Goal: Transaction & Acquisition: Purchase product/service

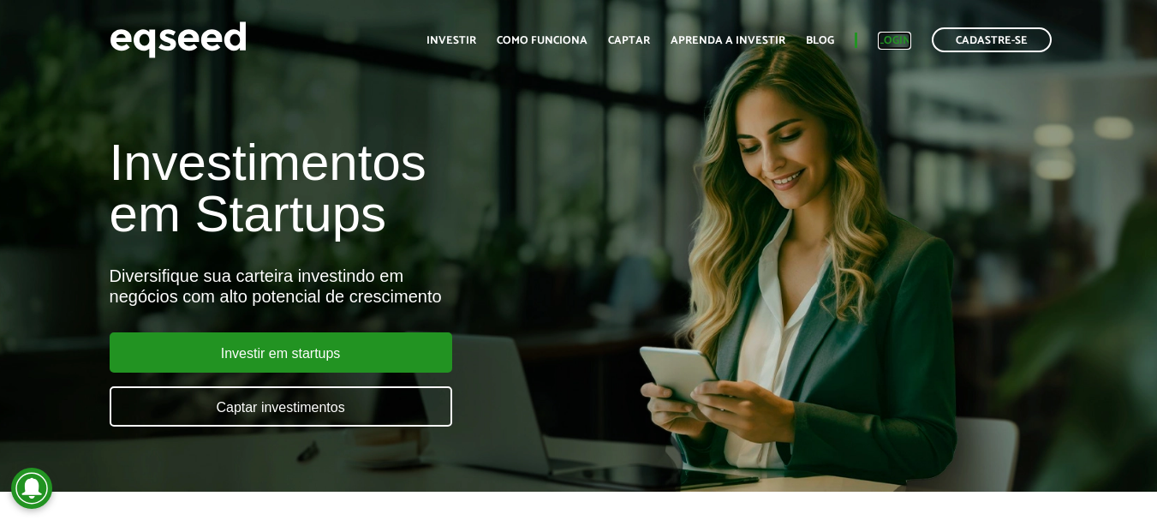
click at [897, 37] on link "Login" at bounding box center [894, 40] width 33 height 11
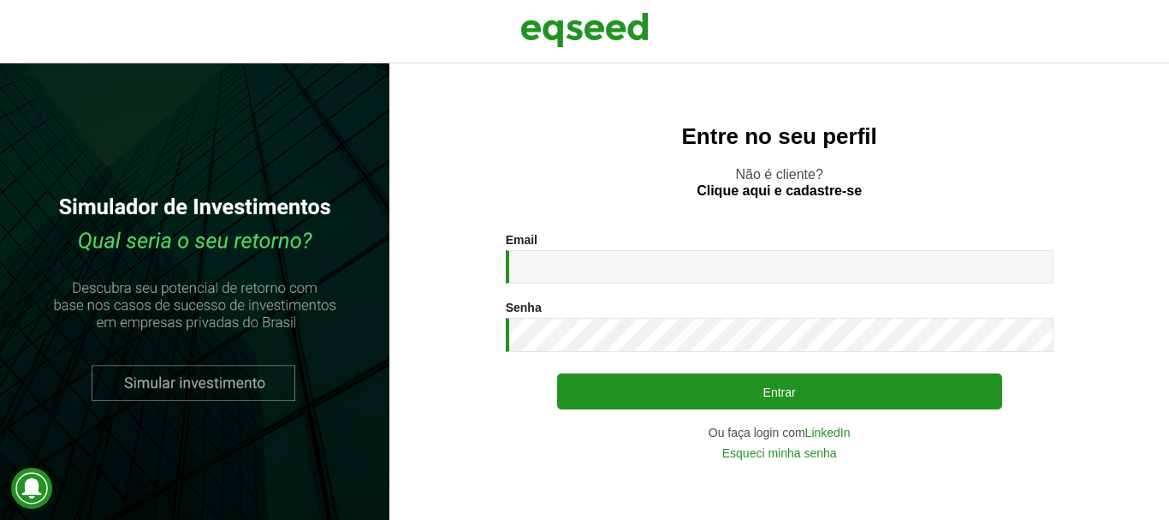
click at [574, 248] on div "Email * Digite seu endereço de e-mail." at bounding box center [780, 258] width 548 height 51
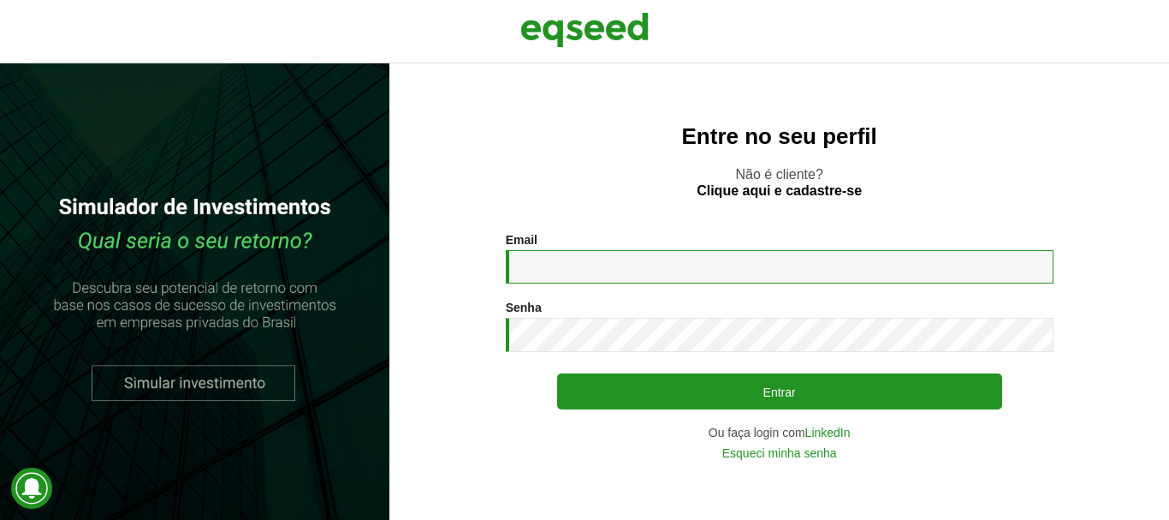
click at [575, 263] on input "Email *" at bounding box center [780, 266] width 548 height 33
type input "**********"
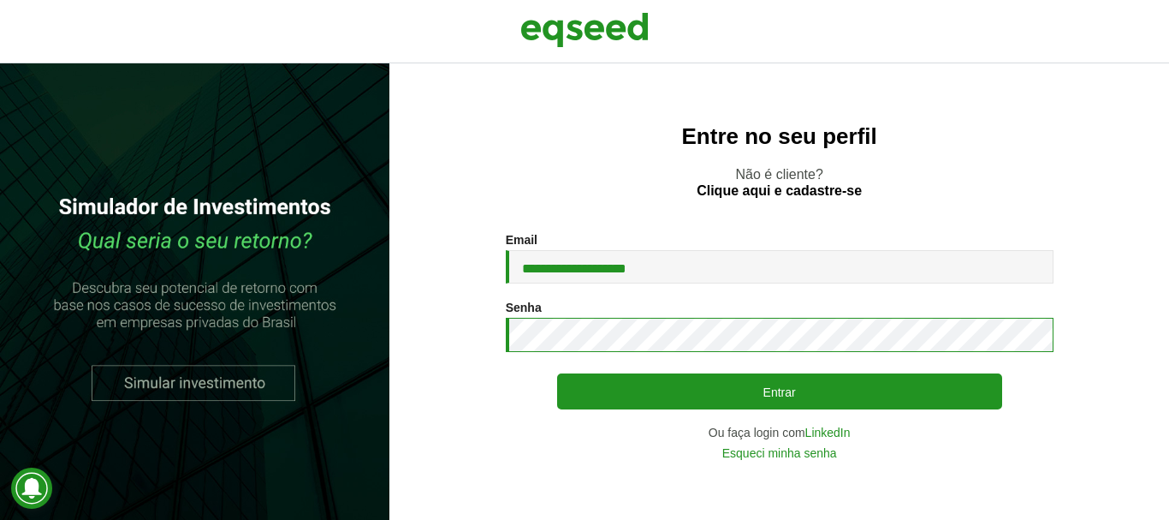
click at [557, 373] on button "Entrar" at bounding box center [779, 391] width 445 height 36
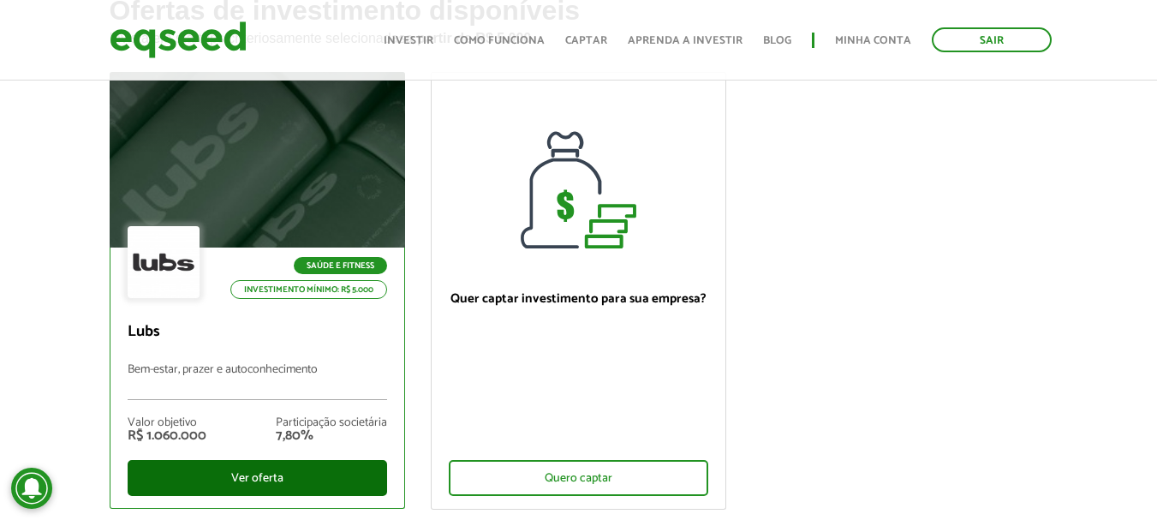
scroll to position [171, 0]
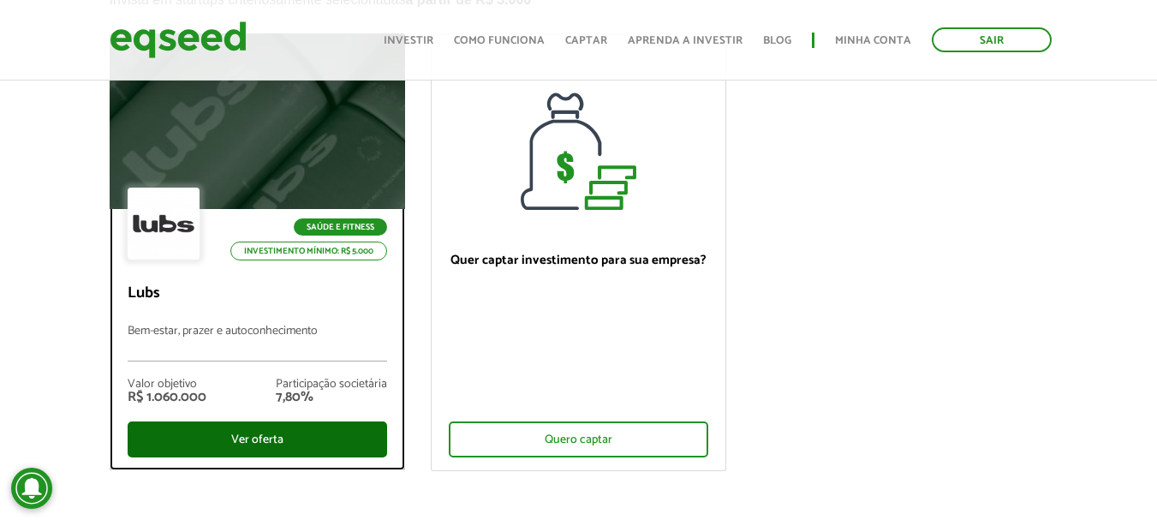
click at [273, 431] on div "Ver oferta" at bounding box center [257, 439] width 259 height 36
